Goal: Information Seeking & Learning: Find specific fact

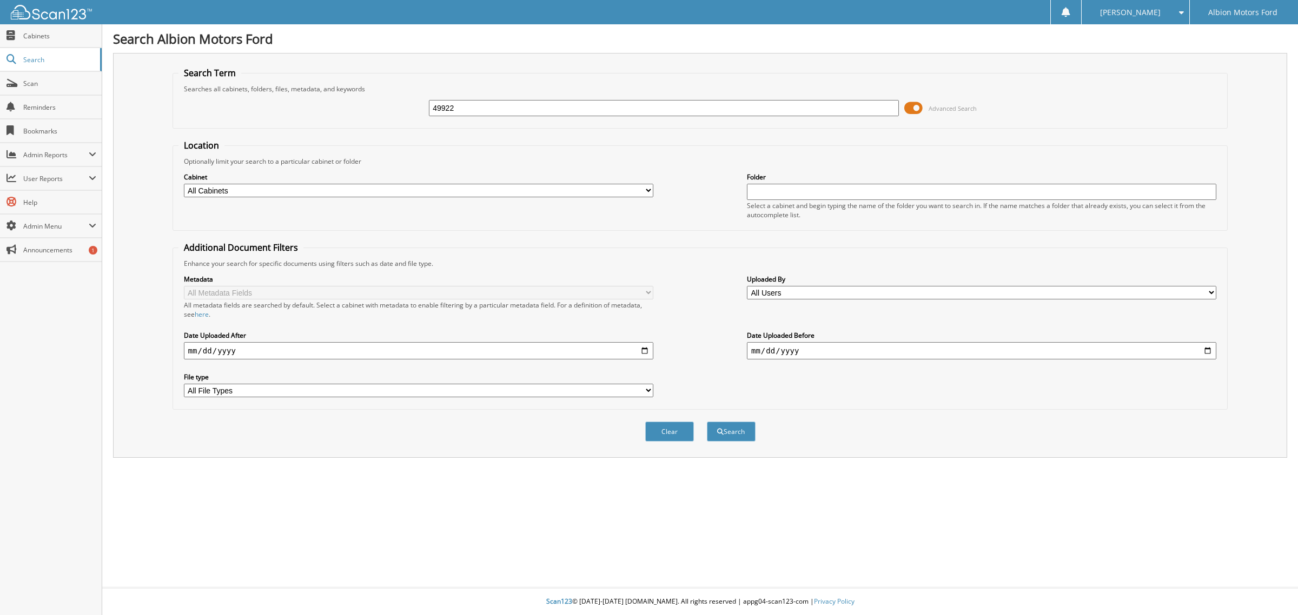
type input "49922"
click at [707, 422] on button "Search" at bounding box center [731, 432] width 49 height 20
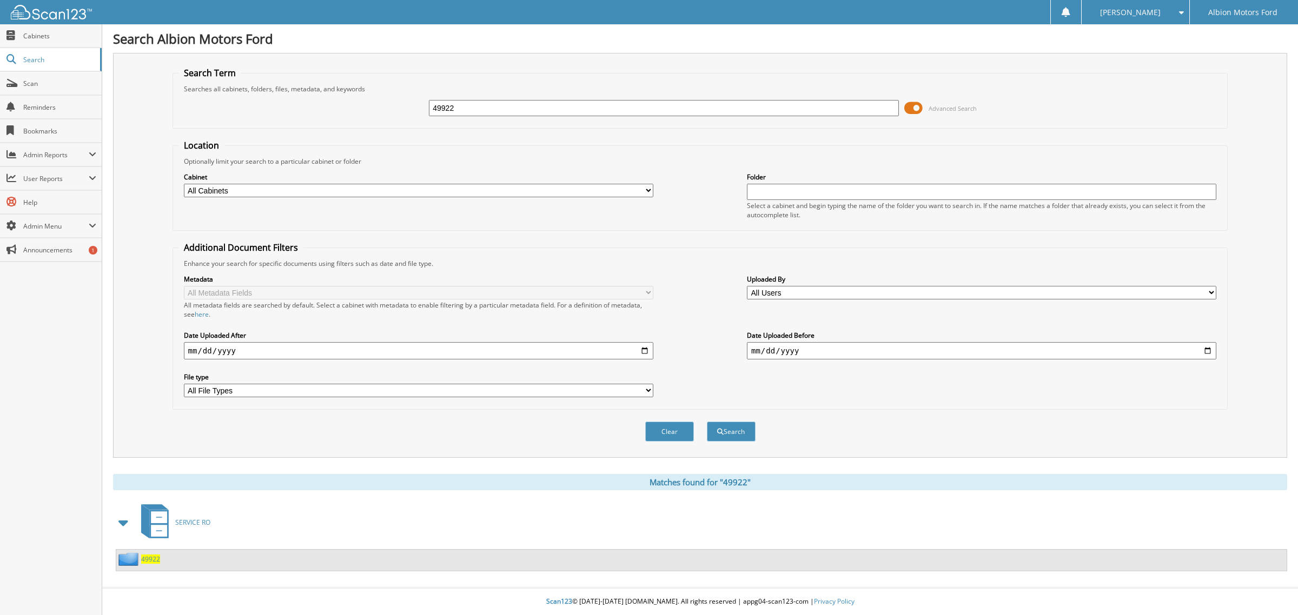
click at [149, 555] on span "49922" at bounding box center [150, 559] width 19 height 9
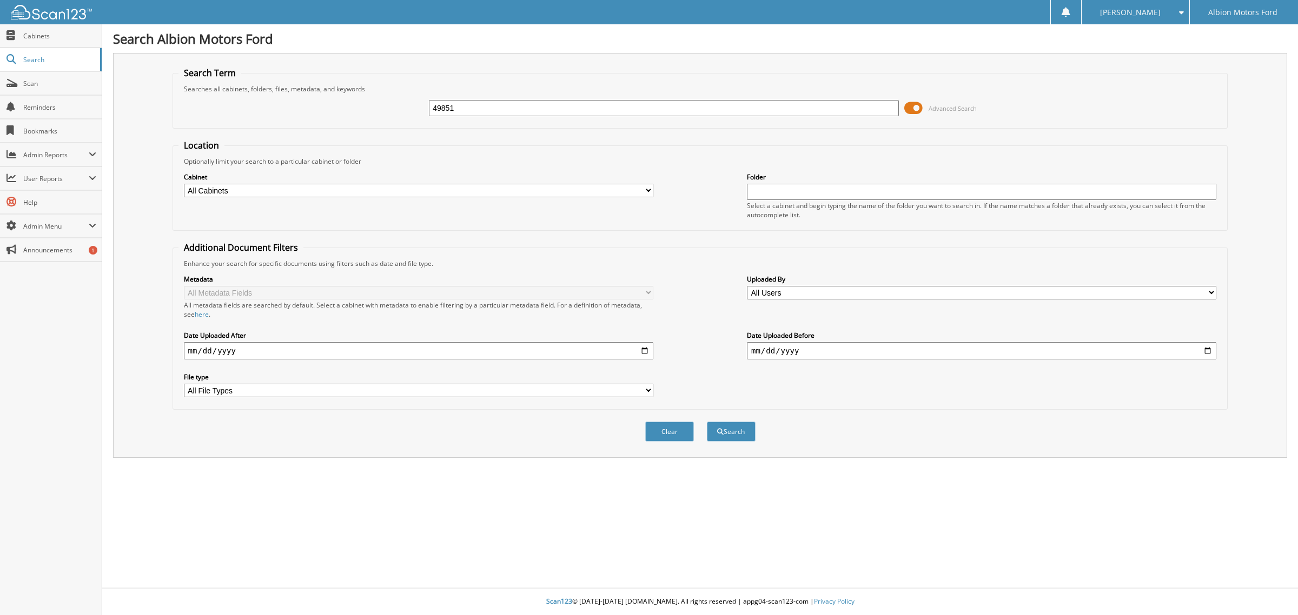
type input "49851"
click at [707, 422] on button "Search" at bounding box center [731, 432] width 49 height 20
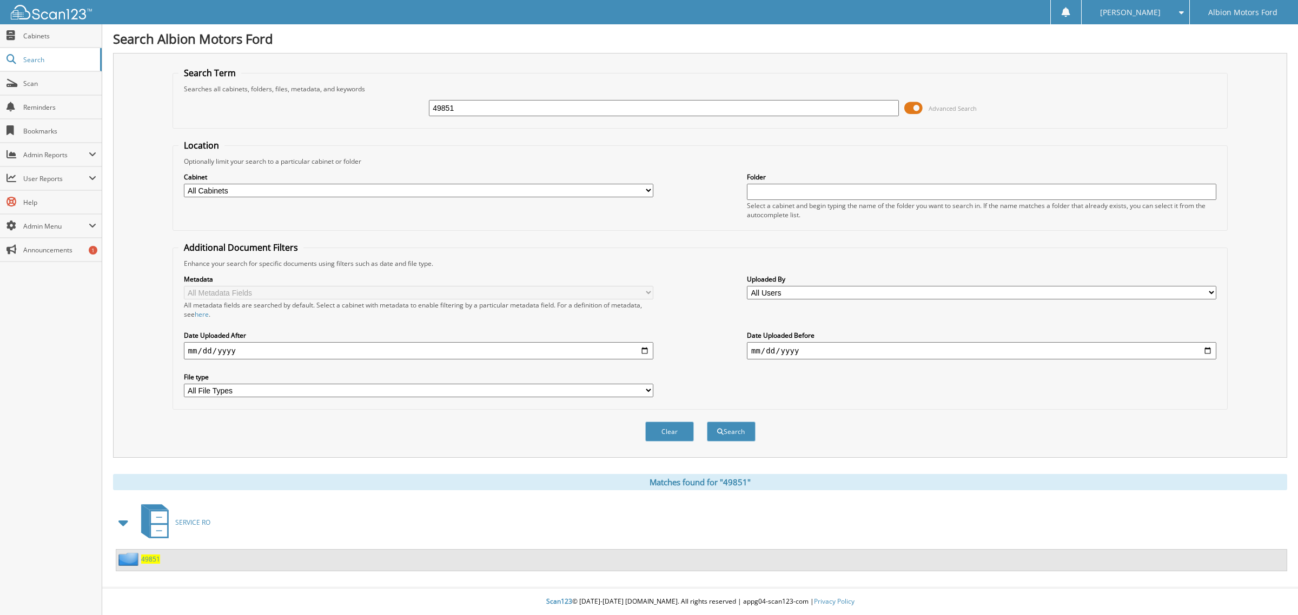
click at [146, 555] on span "49851" at bounding box center [150, 559] width 19 height 9
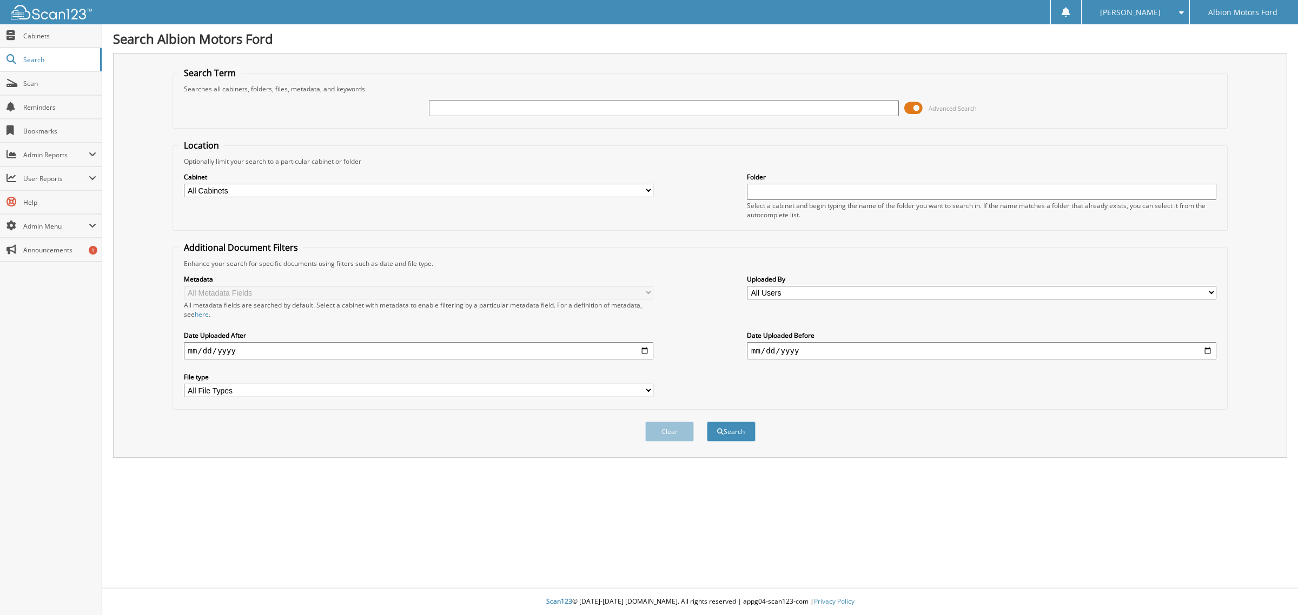
click at [473, 107] on input "text" at bounding box center [663, 108] width 469 height 16
type input "49852"
click at [707, 422] on button "Search" at bounding box center [731, 432] width 49 height 20
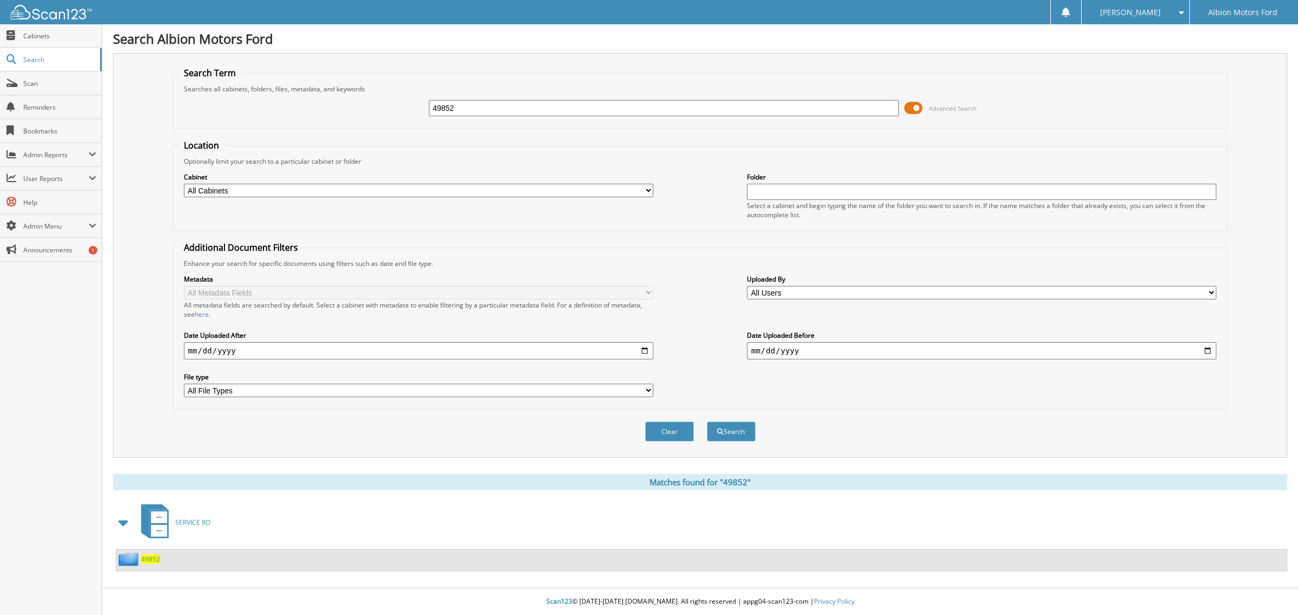
click at [152, 555] on span "49852" at bounding box center [150, 559] width 19 height 9
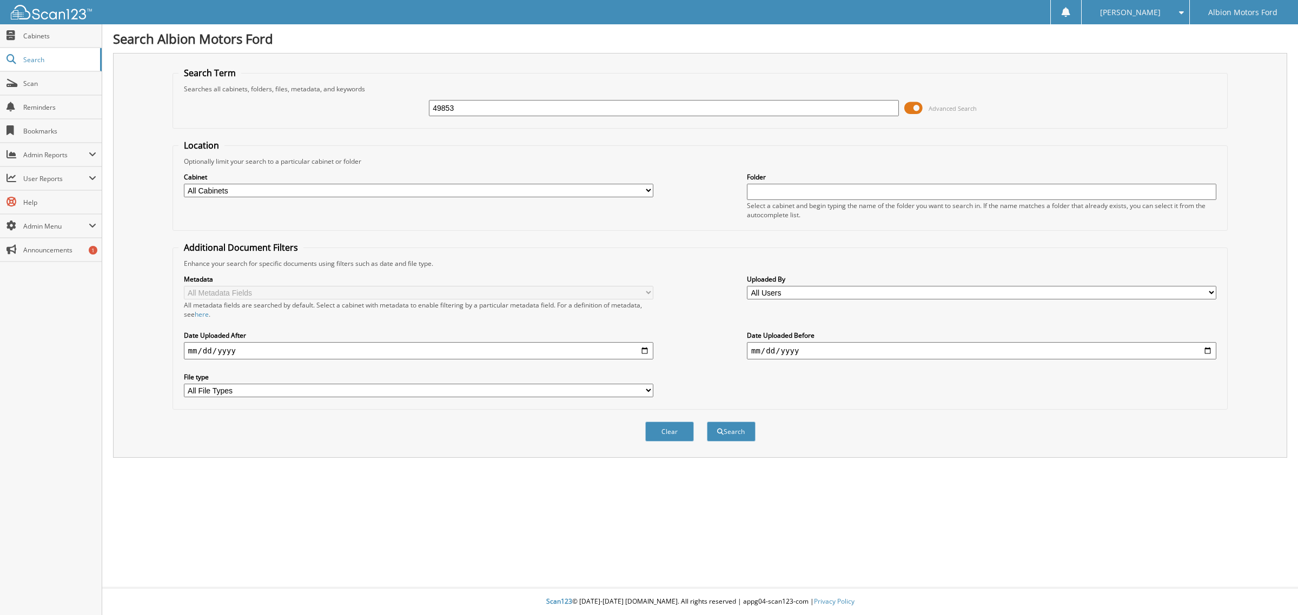
type input "49853"
click at [707, 422] on button "Search" at bounding box center [731, 432] width 49 height 20
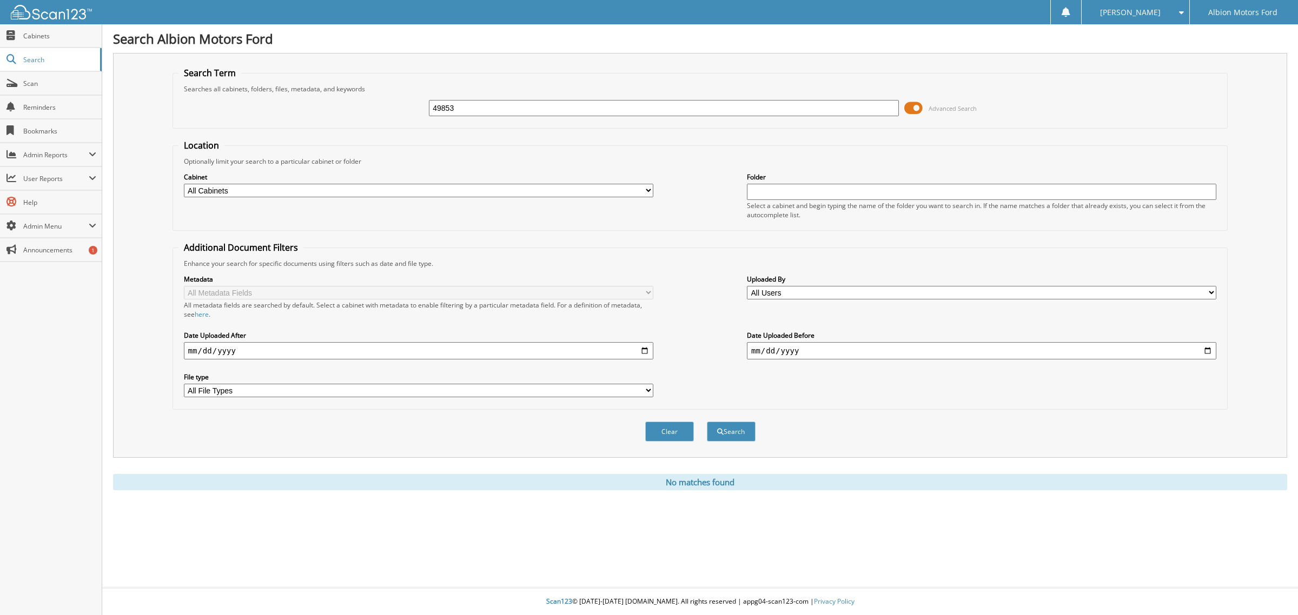
click at [468, 108] on input "49853" at bounding box center [663, 108] width 469 height 16
type input "49969"
click at [707, 422] on button "Search" at bounding box center [731, 432] width 49 height 20
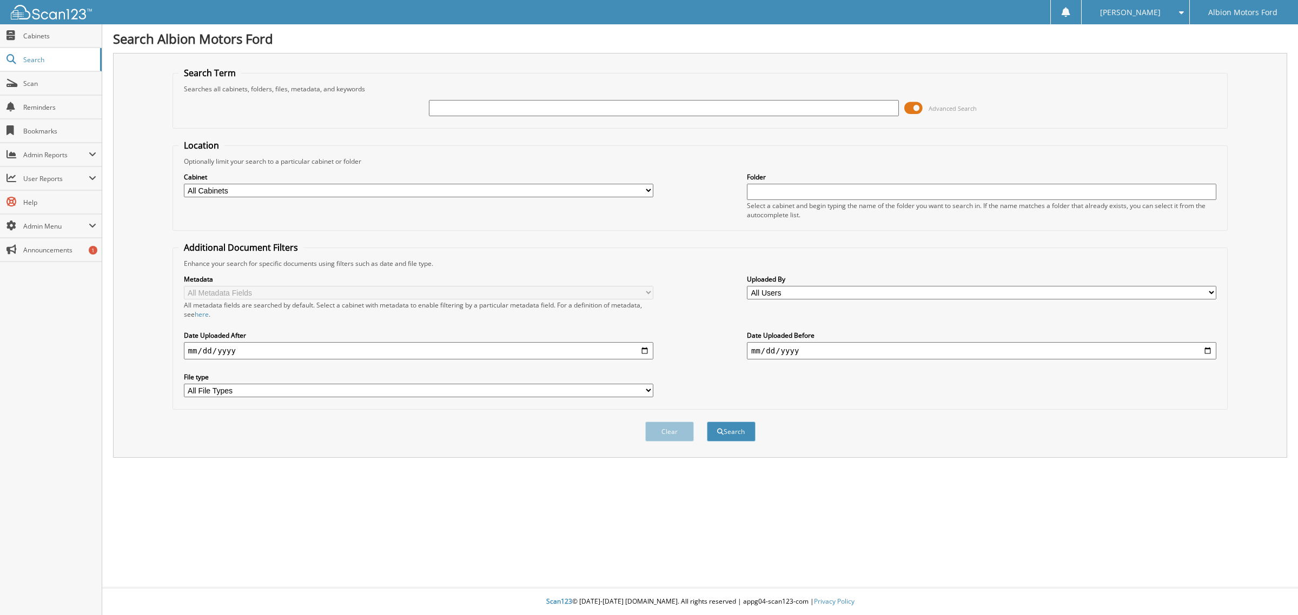
click at [32, 84] on span "Scan" at bounding box center [59, 83] width 73 height 9
